Goal: Task Accomplishment & Management: Manage account settings

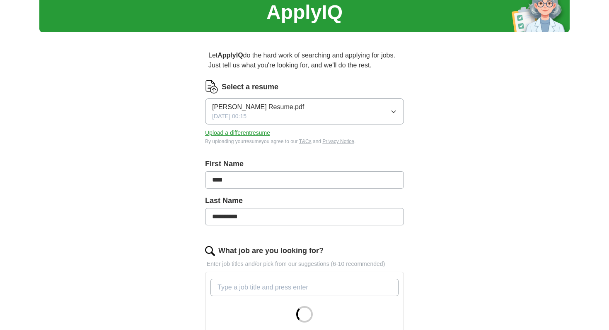
scroll to position [41, 0]
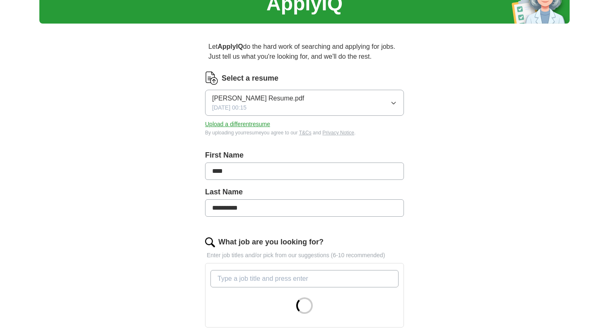
click at [250, 126] on button "Upload a different resume" at bounding box center [237, 124] width 65 height 9
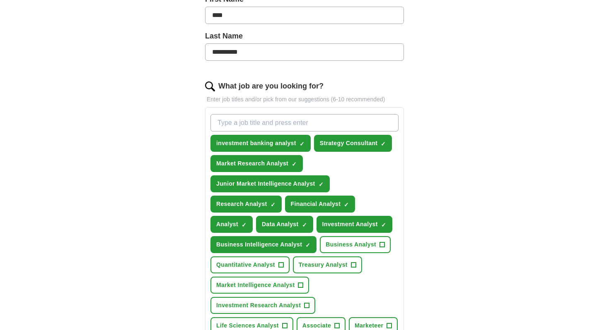
scroll to position [203, 0]
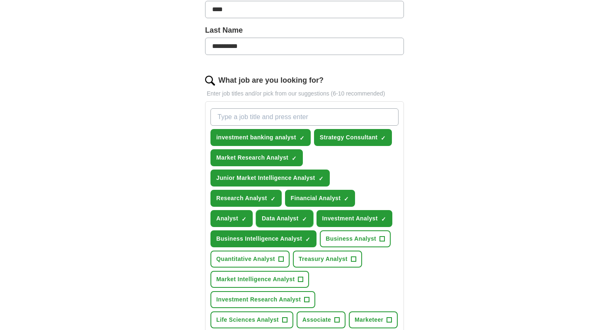
click at [0, 0] on span "×" at bounding box center [0, 0] width 0 height 0
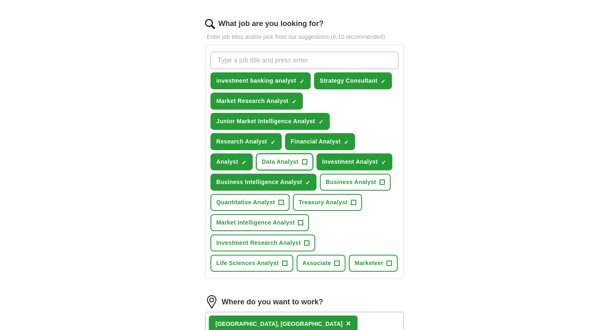
scroll to position [275, 0]
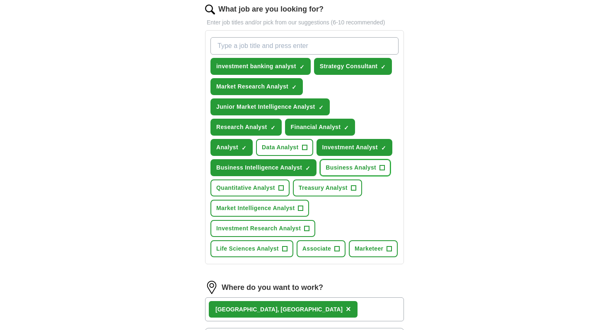
click at [382, 167] on span "+" at bounding box center [382, 168] width 5 height 7
click at [302, 208] on span "+" at bounding box center [300, 208] width 5 height 7
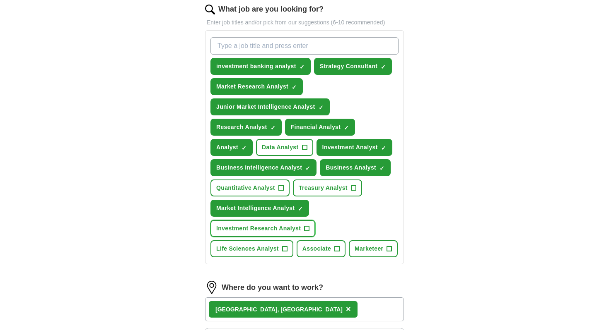
click at [305, 229] on span "+" at bounding box center [306, 229] width 5 height 7
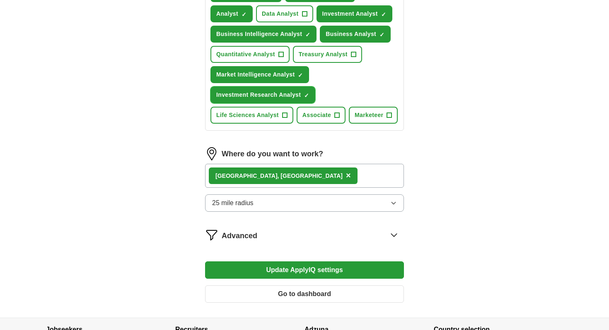
scroll to position [443, 0]
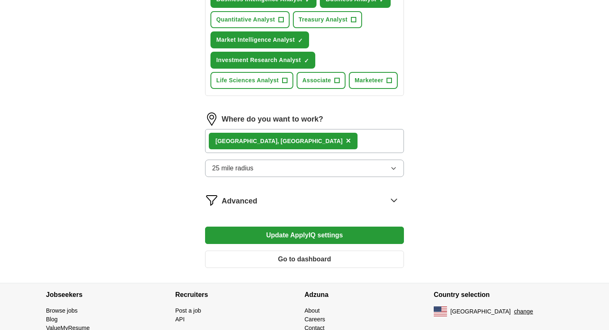
click at [293, 136] on div "[GEOGRAPHIC_DATA], [GEOGRAPHIC_DATA] ×" at bounding box center [304, 141] width 199 height 24
click at [276, 140] on div "[GEOGRAPHIC_DATA], [GEOGRAPHIC_DATA] ×" at bounding box center [304, 141] width 199 height 24
click at [346, 140] on span "×" at bounding box center [348, 140] width 5 height 9
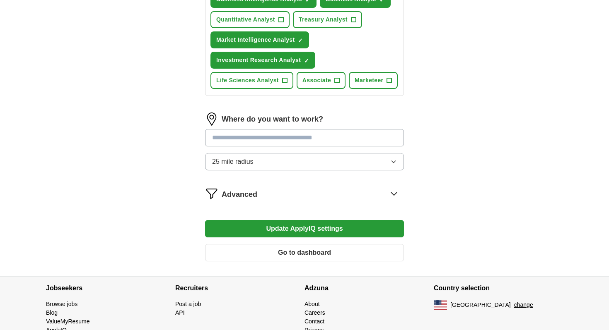
click at [250, 140] on input at bounding box center [304, 137] width 199 height 17
type input "*"
type input "***"
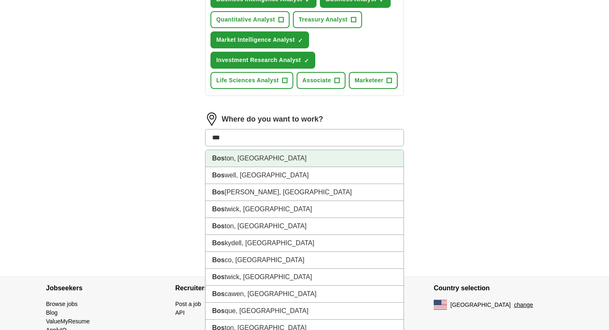
click at [246, 163] on li "Bos ton, [GEOGRAPHIC_DATA]" at bounding box center [304, 158] width 198 height 17
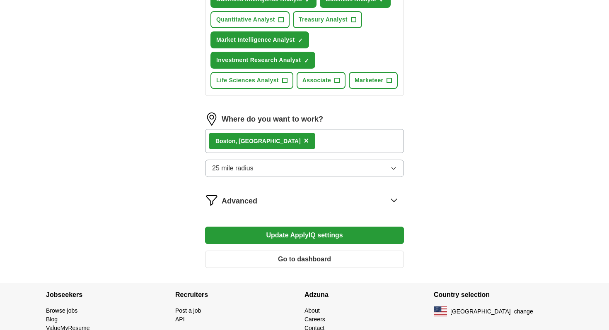
click at [263, 177] on button "25 mile radius" at bounding box center [304, 168] width 199 height 17
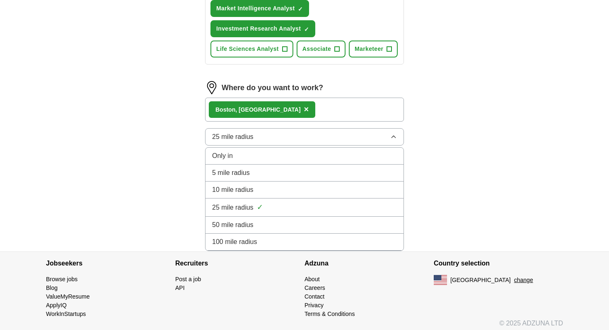
scroll to position [480, 0]
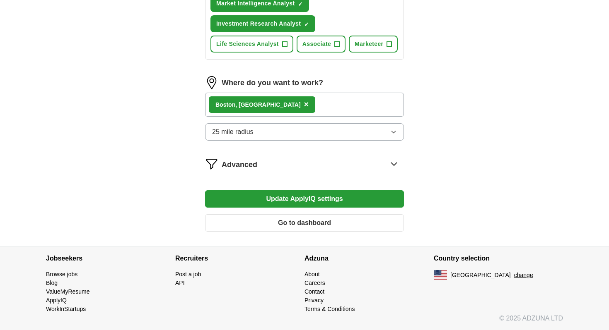
click at [297, 198] on button "Update ApplyIQ settings" at bounding box center [304, 199] width 199 height 17
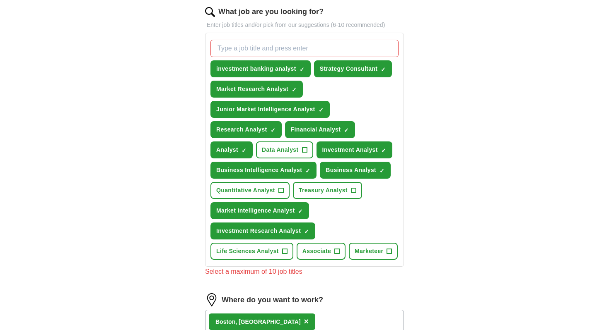
scroll to position [273, 0]
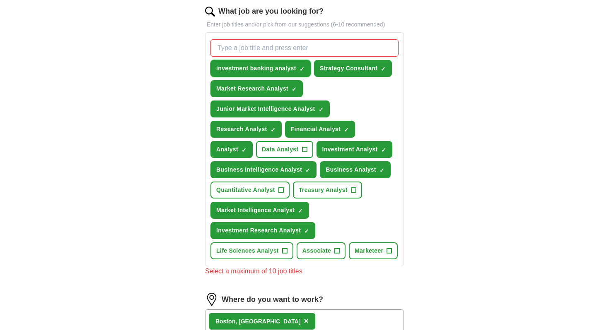
click at [294, 68] on span "investment banking analyst" at bounding box center [256, 68] width 80 height 9
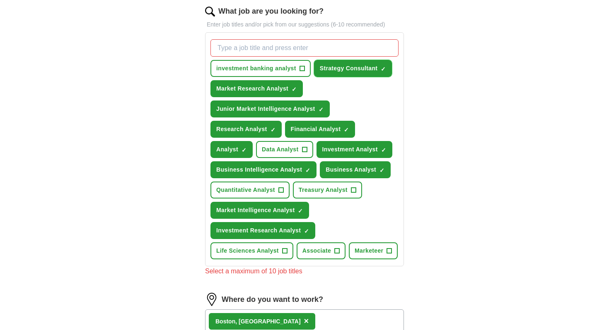
drag, startPoint x: 383, startPoint y: 68, endPoint x: 385, endPoint y: 128, distance: 60.1
click at [386, 129] on div "investment banking analyst + Strategy Consultant ✓ × Market Research Analyst ✓ …" at bounding box center [304, 149] width 191 height 227
click at [0, 0] on span "×" at bounding box center [0, 0] width 0 height 0
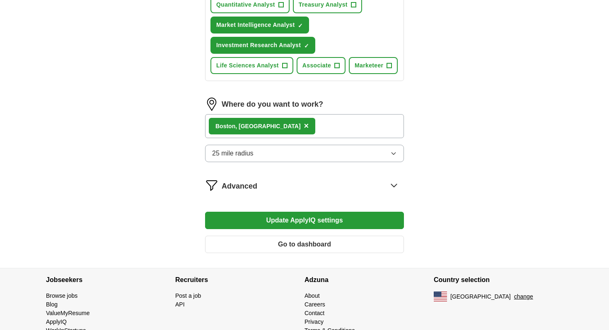
scroll to position [480, 0]
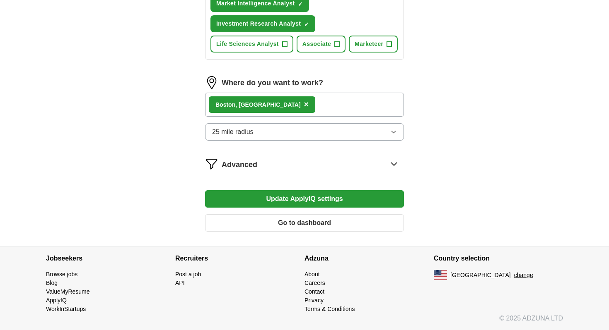
click at [316, 191] on button "Update ApplyIQ settings" at bounding box center [304, 199] width 199 height 17
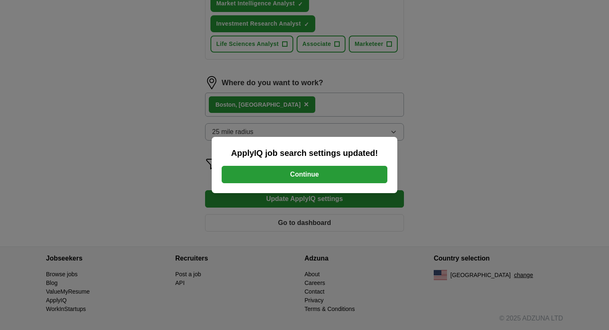
click at [310, 174] on button "Continue" at bounding box center [305, 174] width 166 height 17
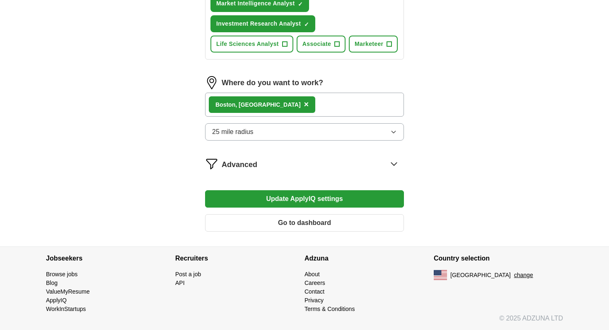
scroll to position [349, 0]
